Goal: Use online tool/utility: Use online tool/utility

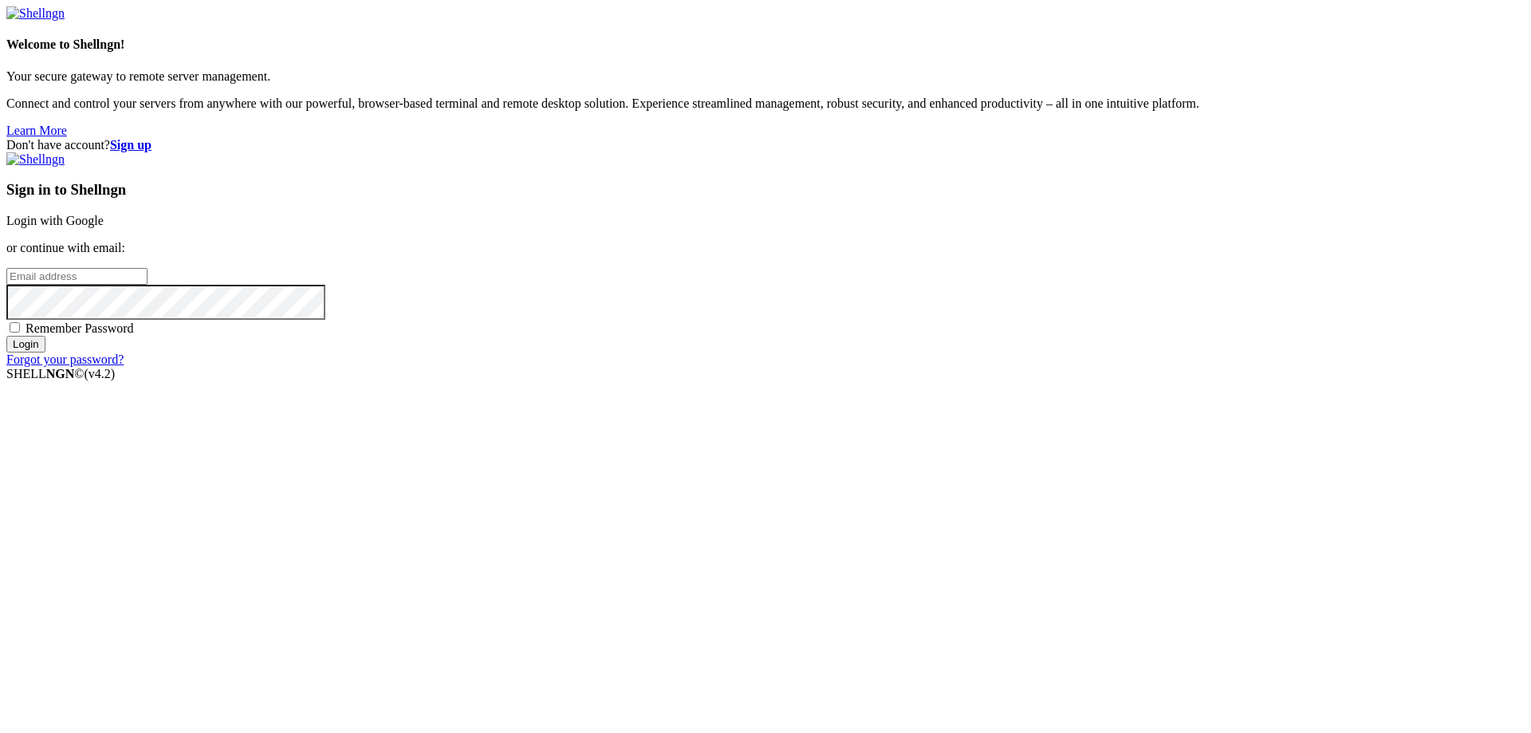
type input "[EMAIL_ADDRESS][DOMAIN_NAME]"
click at [45, 352] on input "Login" at bounding box center [25, 344] width 39 height 17
click at [890, 509] on div "Loading..." at bounding box center [765, 463] width 1518 height 97
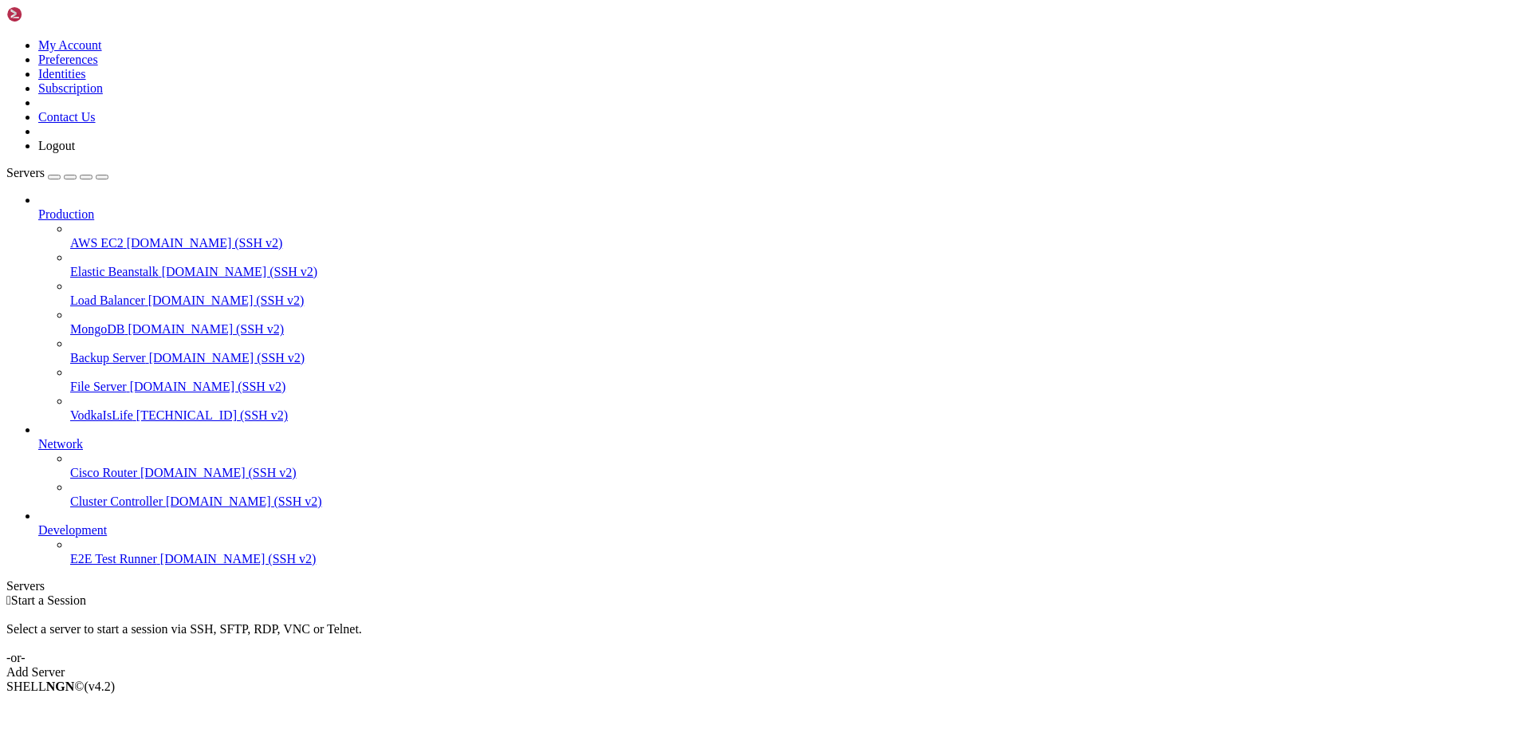
click at [70, 408] on span "VodkaIsLife" at bounding box center [101, 415] width 63 height 14
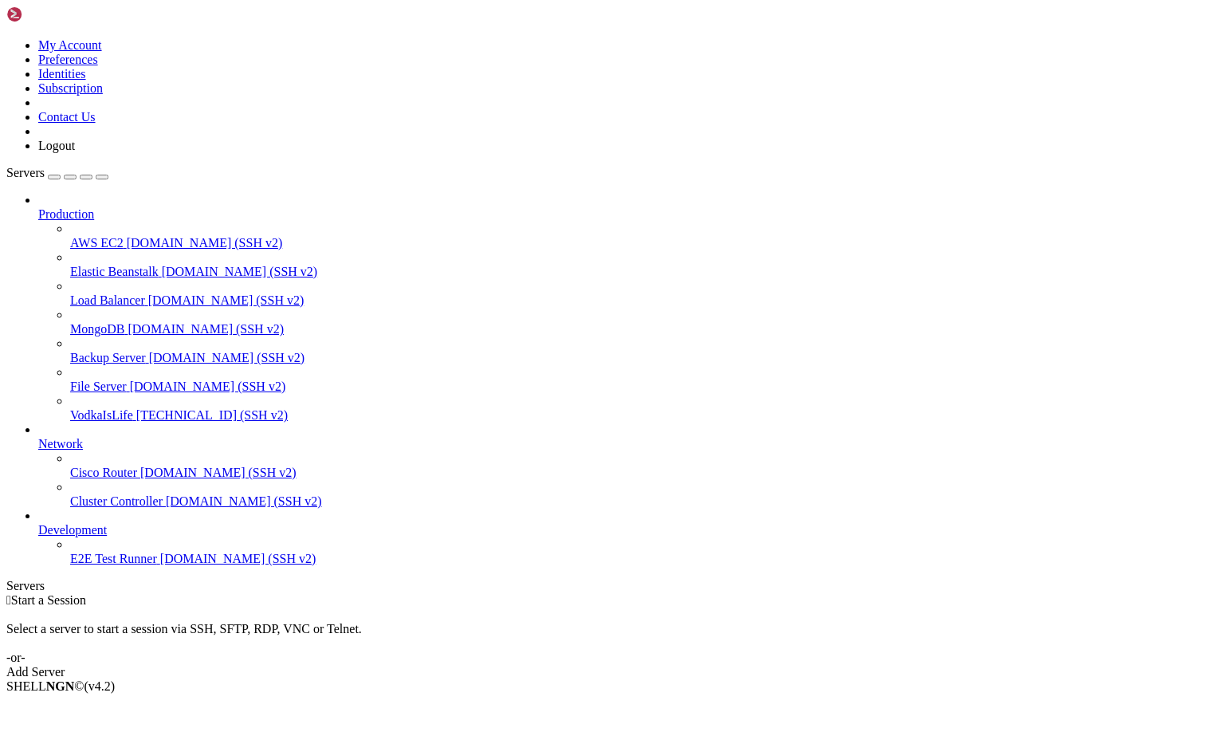
click at [72, 408] on span "VodkaIsLife" at bounding box center [101, 415] width 63 height 14
